Goal: Navigation & Orientation: Find specific page/section

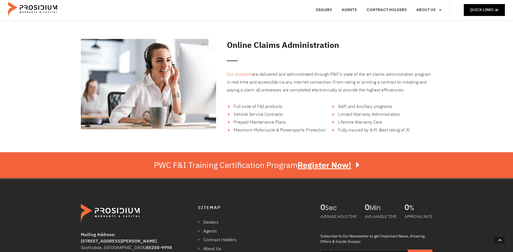
scroll to position [892, 0]
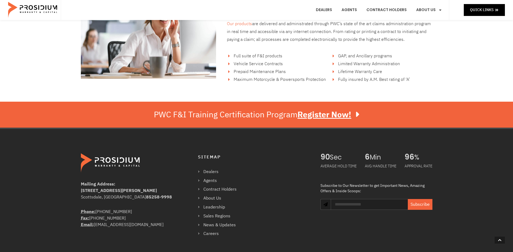
click at [223, 187] on e-page-transition at bounding box center [256, 126] width 513 height 252
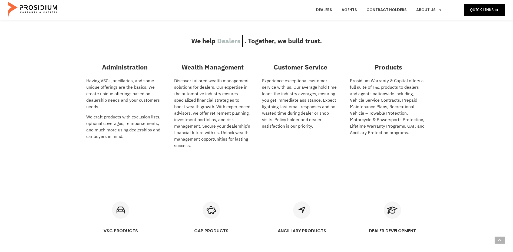
scroll to position [81, 0]
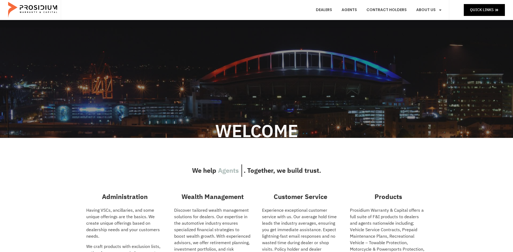
click at [437, 12] on e-page-transition at bounding box center [256, 126] width 513 height 252
click at [434, 8] on e-page-transition at bounding box center [256, 126] width 513 height 252
click at [440, 10] on e-page-transition at bounding box center [256, 126] width 513 height 252
click at [428, 12] on e-page-transition at bounding box center [256, 126] width 513 height 252
click at [327, 9] on link "Dealers" at bounding box center [324, 10] width 24 height 20
